Goal: Task Accomplishment & Management: Use online tool/utility

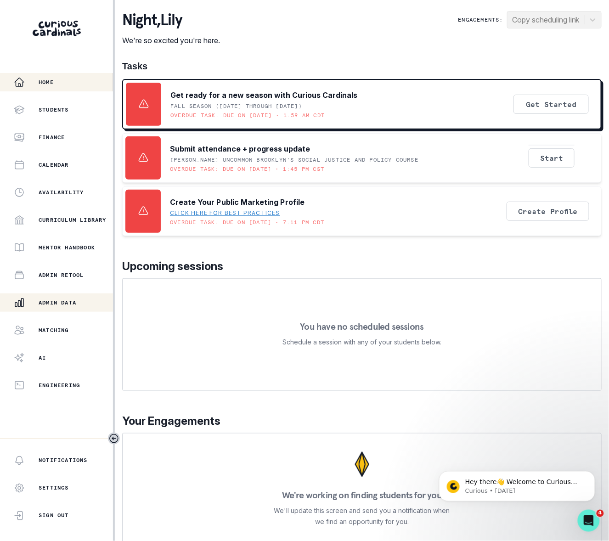
click at [73, 302] on p "Admin Data" at bounding box center [58, 302] width 38 height 7
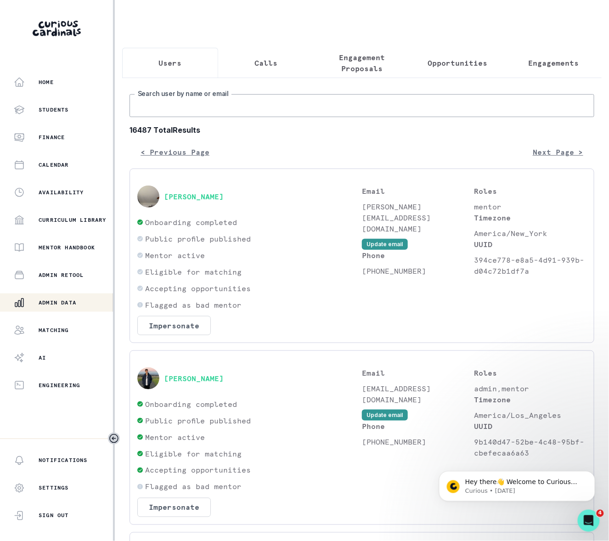
drag, startPoint x: 163, startPoint y: 120, endPoint x: 168, endPoint y: 125, distance: 7.8
click at [163, 117] on input "Search user by name or email" at bounding box center [361, 105] width 465 height 23
type input "saba"
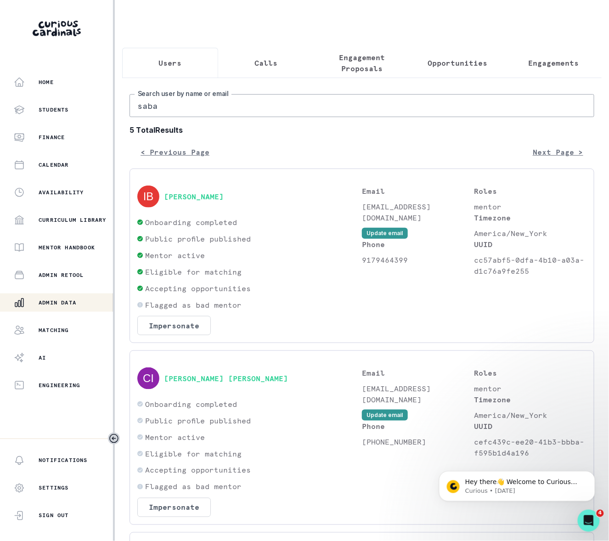
click at [193, 117] on input "saba" at bounding box center [361, 105] width 465 height 23
type input "saba n"
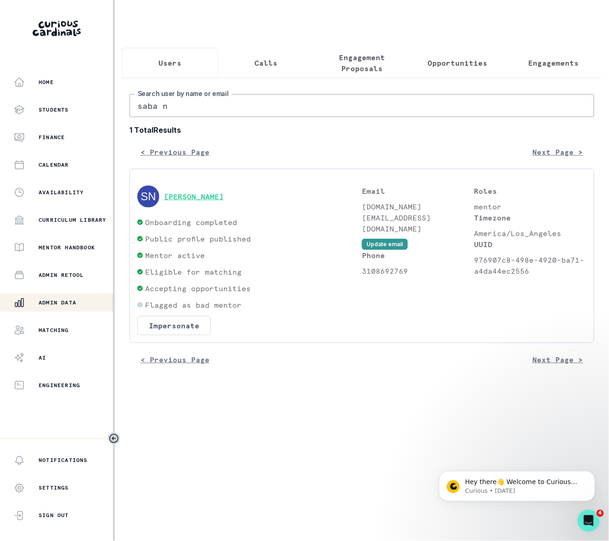
click at [194, 201] on button "[PERSON_NAME]" at bounding box center [194, 196] width 60 height 9
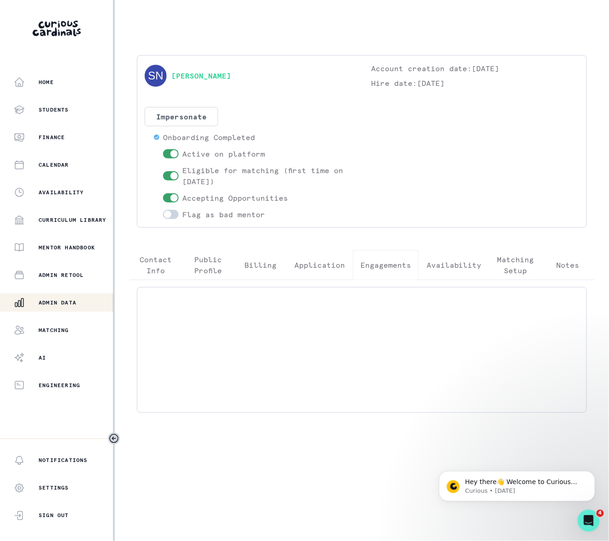
click at [378, 265] on p "Engagements" at bounding box center [385, 264] width 51 height 11
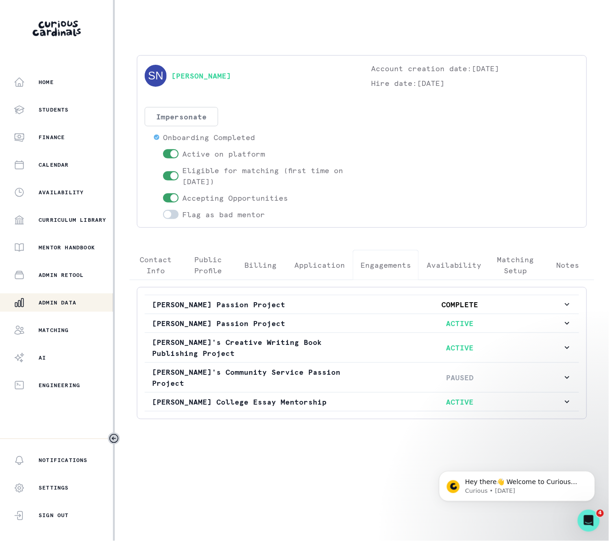
click at [175, 117] on button "Impersonate" at bounding box center [181, 116] width 73 height 19
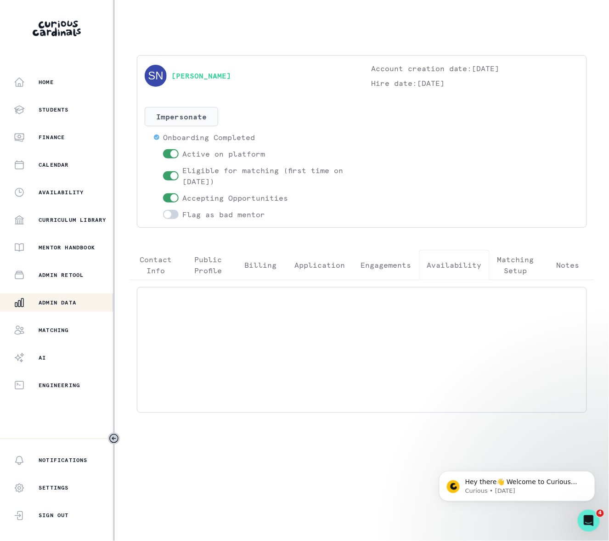
click at [452, 252] on button "Availability" at bounding box center [454, 265] width 71 height 30
click at [169, 118] on button "Impersonate" at bounding box center [181, 116] width 73 height 19
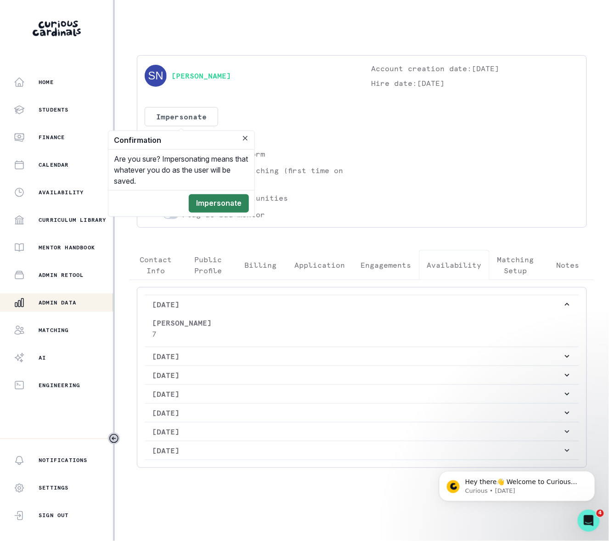
click at [236, 199] on button "Impersonate" at bounding box center [219, 203] width 60 height 18
